Goal: Feedback & Contribution: Contribute content

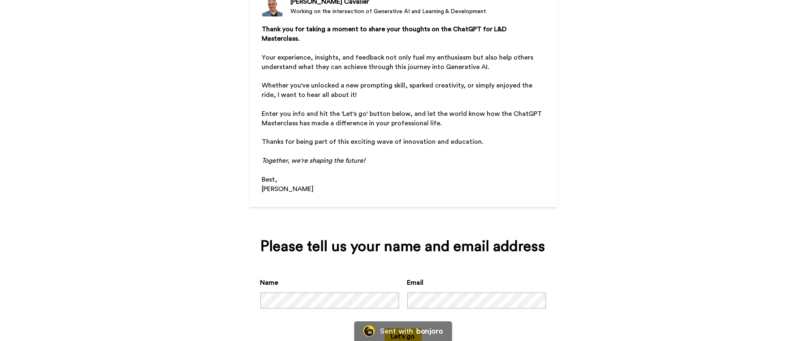
scroll to position [106, 0]
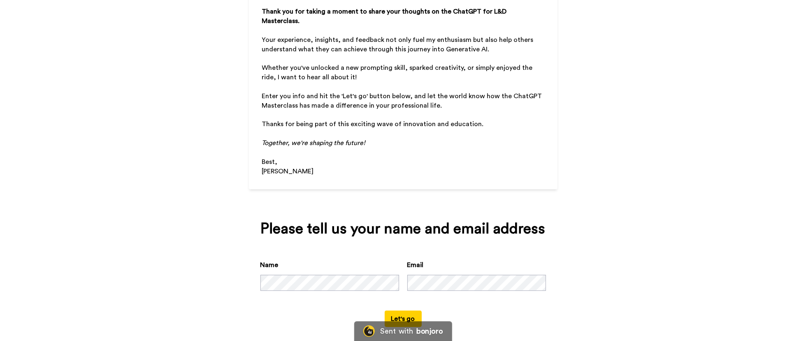
click at [396, 311] on button "Let's go" at bounding box center [402, 319] width 37 height 16
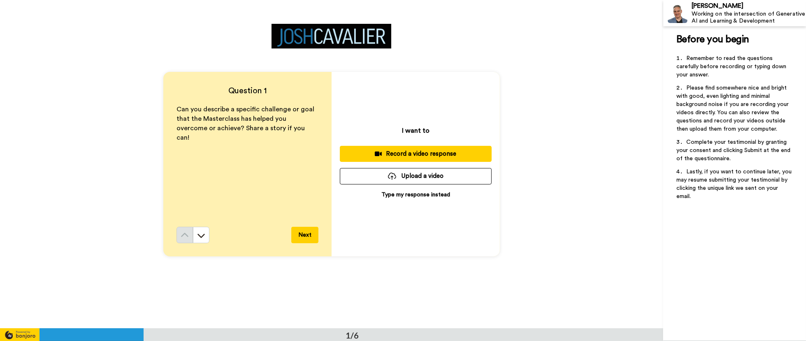
click at [391, 195] on p "Type my response instead" at bounding box center [415, 195] width 69 height 8
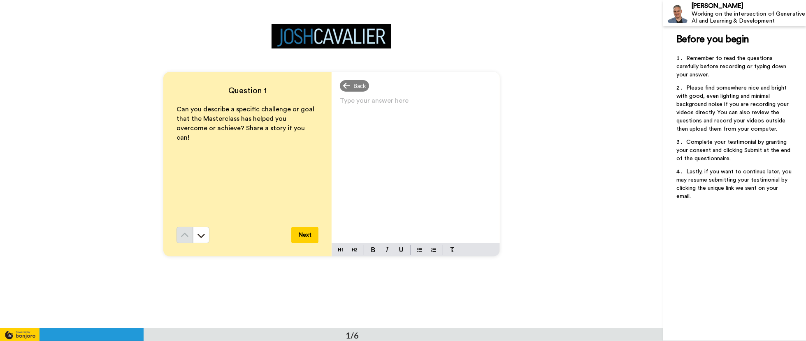
click at [287, 130] on p "Can you describe a specific challenge or goal that the Masterclass has helped y…" at bounding box center [247, 123] width 142 height 37
click at [352, 104] on p "Type your answer here ﻿" at bounding box center [416, 104] width 152 height 12
click at [356, 103] on p "Type your answer here ﻿" at bounding box center [416, 104] width 152 height 12
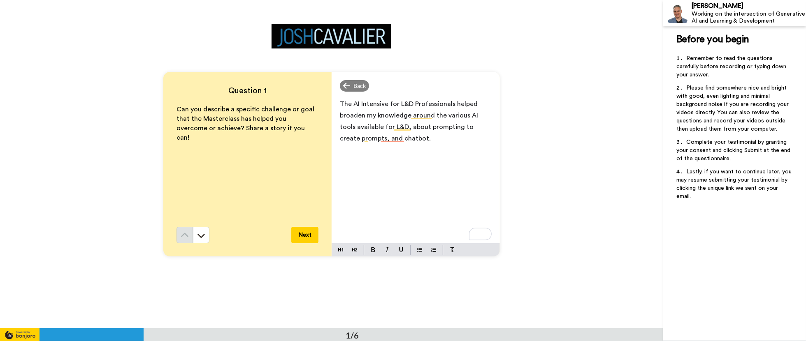
click at [451, 102] on span "The AI Intensive for L&D Professionals helped broaden my knowledge around the v…" at bounding box center [410, 121] width 140 height 41
click at [300, 234] on button "Next" at bounding box center [304, 235] width 27 height 16
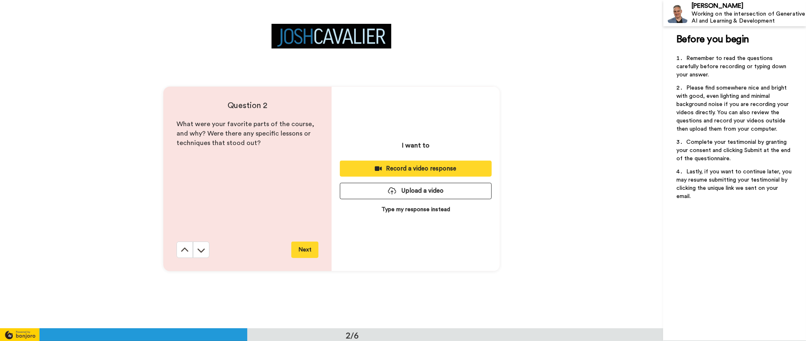
scroll to position [329, 0]
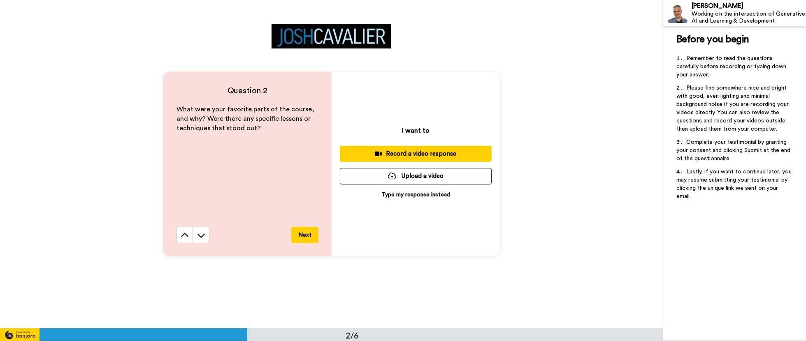
click at [435, 191] on p "Type my response instead" at bounding box center [415, 195] width 69 height 8
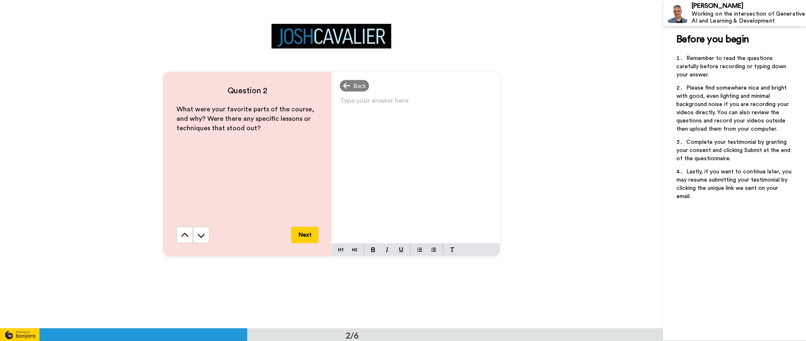
click at [367, 104] on p "Type your answer here ﻿" at bounding box center [416, 104] width 152 height 12
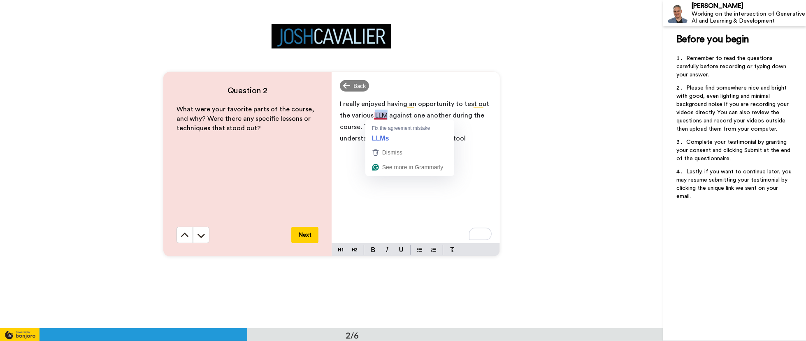
drag, startPoint x: 385, startPoint y: 115, endPoint x: 371, endPoint y: 117, distance: 14.1
click at [371, 117] on span "I really enjoyed having an opportunity to test out the various LLM against one …" at bounding box center [415, 121] width 151 height 41
click at [429, 139] on p "I really enjoyed having an opportunity to test out the various AI tools against…" at bounding box center [416, 121] width 152 height 46
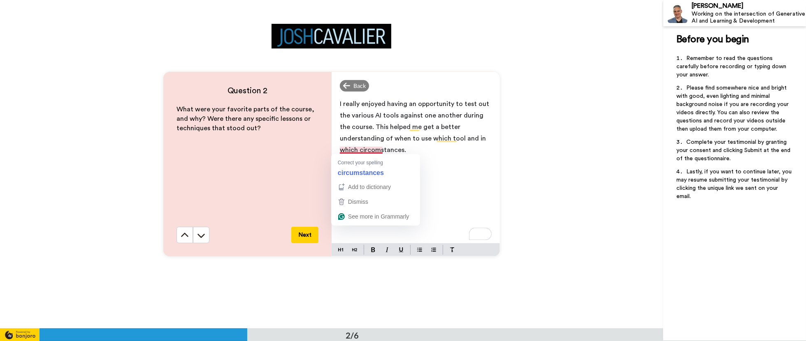
drag, startPoint x: 352, startPoint y: 150, endPoint x: 343, endPoint y: 175, distance: 27.1
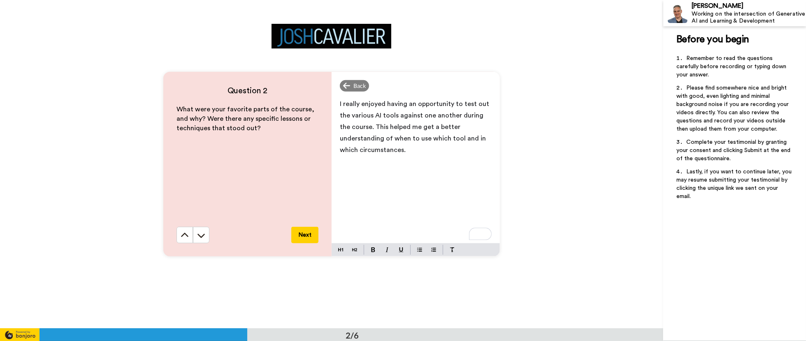
click at [416, 151] on p "I really enjoyed having an opportunity to test out the various AI tools against…" at bounding box center [416, 127] width 152 height 58
click at [299, 233] on button "Next" at bounding box center [304, 235] width 27 height 16
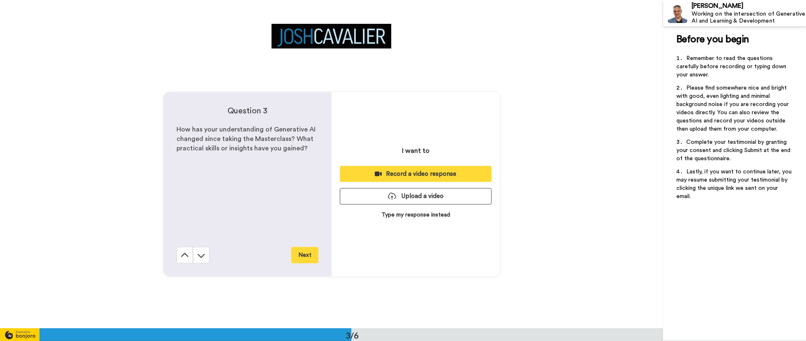
scroll to position [657, 0]
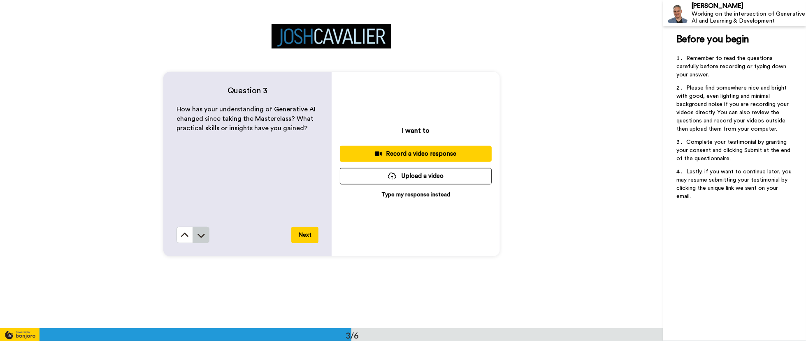
click at [199, 237] on icon at bounding box center [200, 236] width 7 height 4
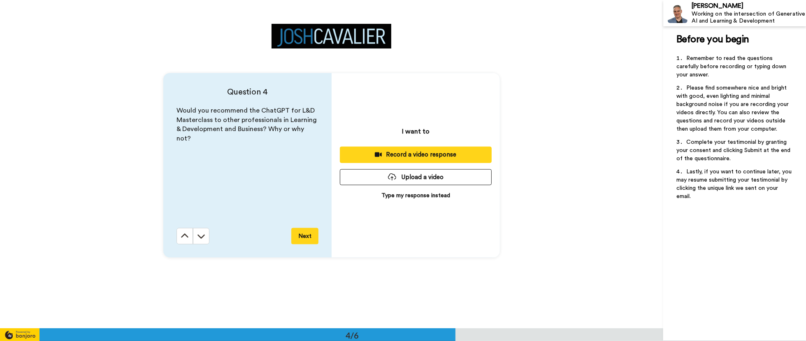
scroll to position [986, 0]
click at [398, 196] on p "Type my response instead" at bounding box center [415, 195] width 69 height 8
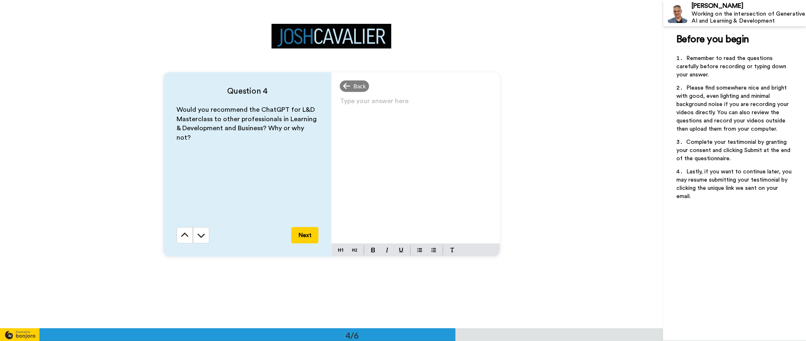
click at [354, 104] on p "Type your answer here ﻿" at bounding box center [416, 105] width 152 height 12
paste div "To enrich screen reader interactions, please activate Accessibility in Grammarl…"
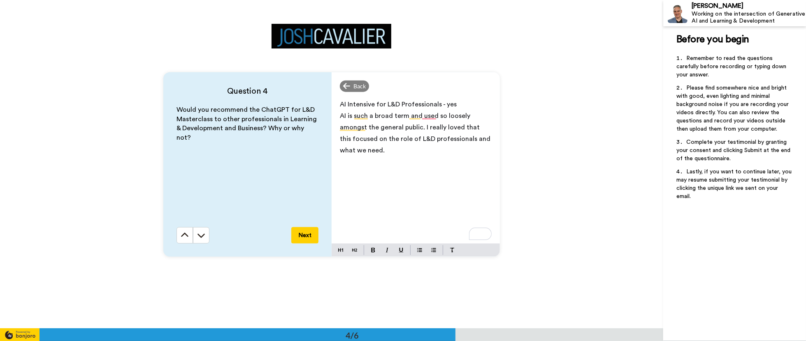
click at [301, 235] on button "Next" at bounding box center [304, 235] width 27 height 16
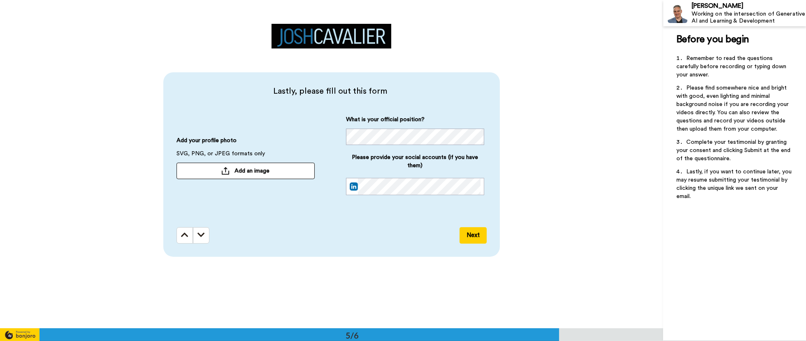
scroll to position [0, 0]
click at [322, 213] on div "Lastly, please fill out this form Add your profile photo SVG, PNG, or JPEG form…" at bounding box center [333, 153] width 314 height 134
click at [248, 171] on span "Add an image" at bounding box center [251, 171] width 35 height 8
click at [468, 235] on button "Next" at bounding box center [472, 235] width 27 height 16
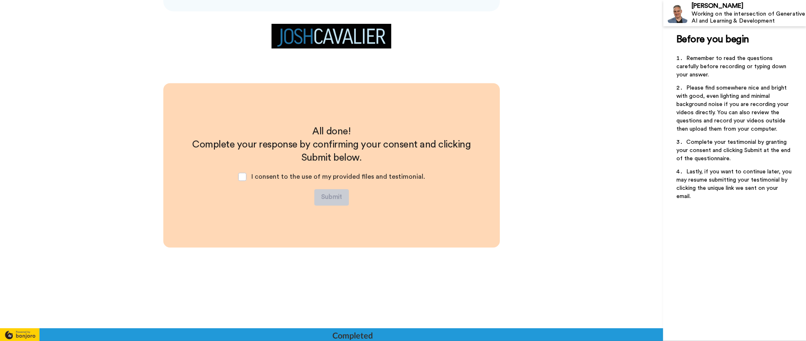
scroll to position [1561, 0]
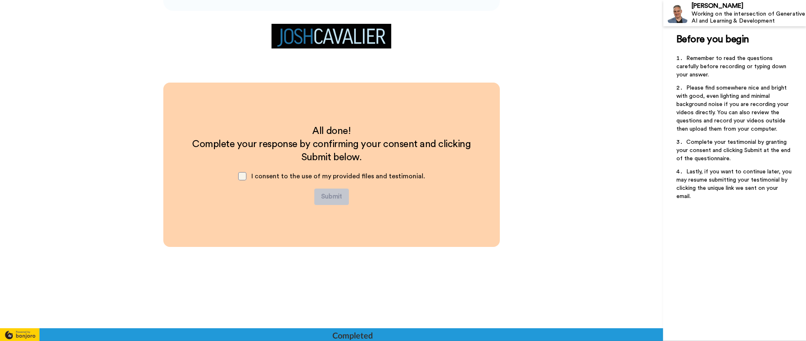
click at [245, 176] on span at bounding box center [242, 176] width 8 height 8
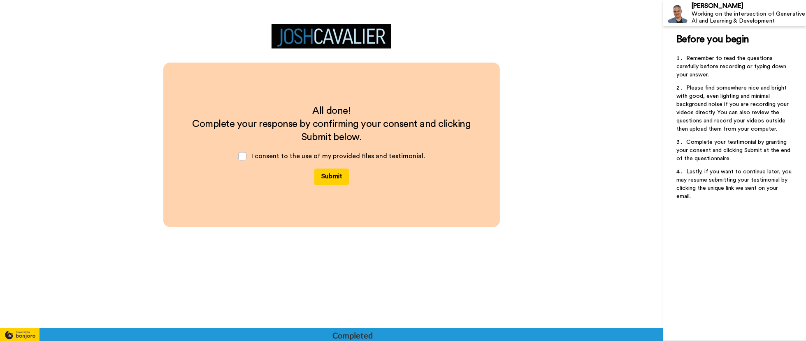
scroll to position [1642, 0]
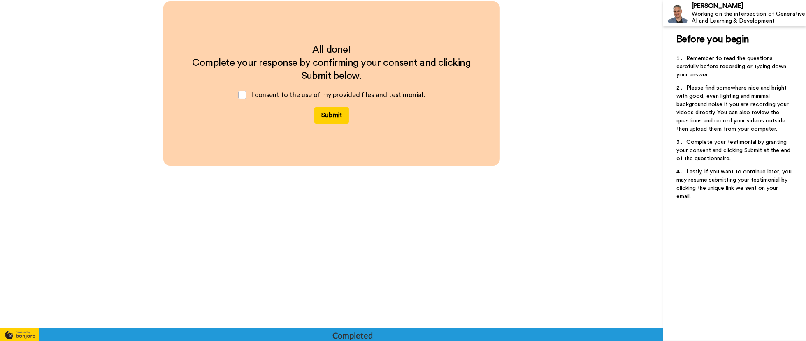
click at [326, 118] on button "Submit" at bounding box center [331, 115] width 35 height 16
